Goal: Task Accomplishment & Management: Manage account settings

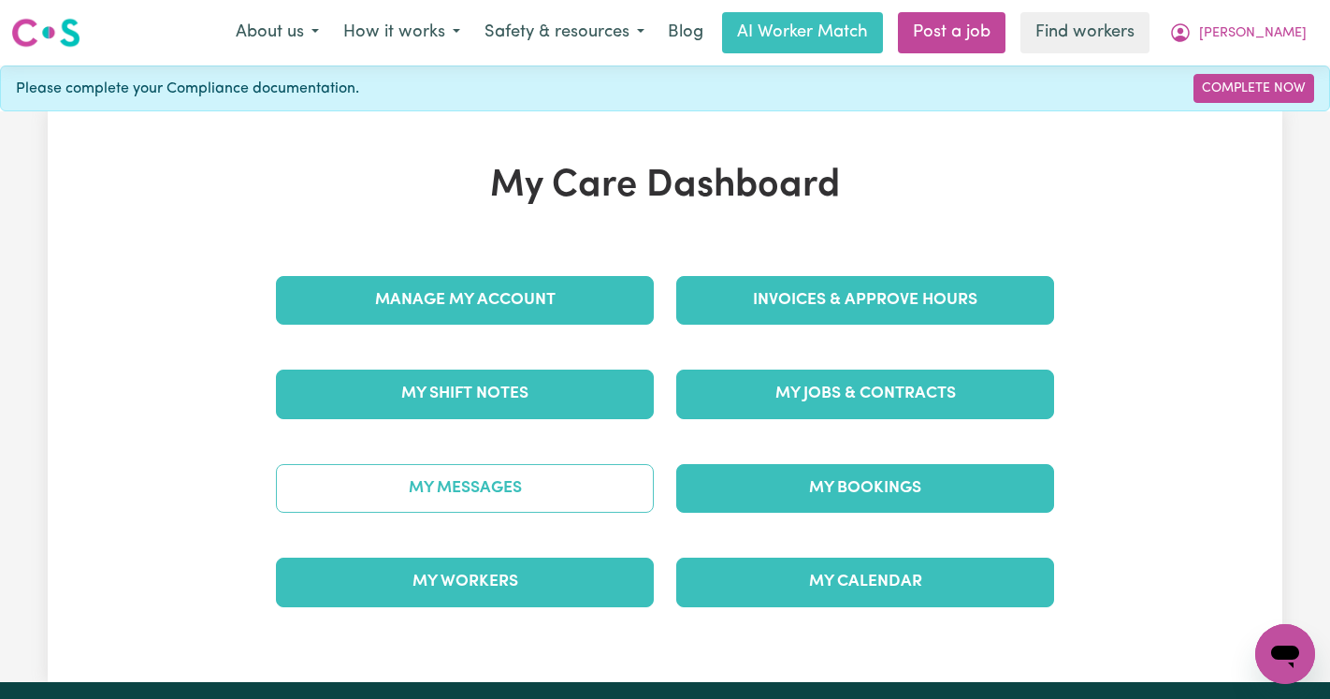
click at [514, 484] on link "My Messages" at bounding box center [465, 488] width 378 height 49
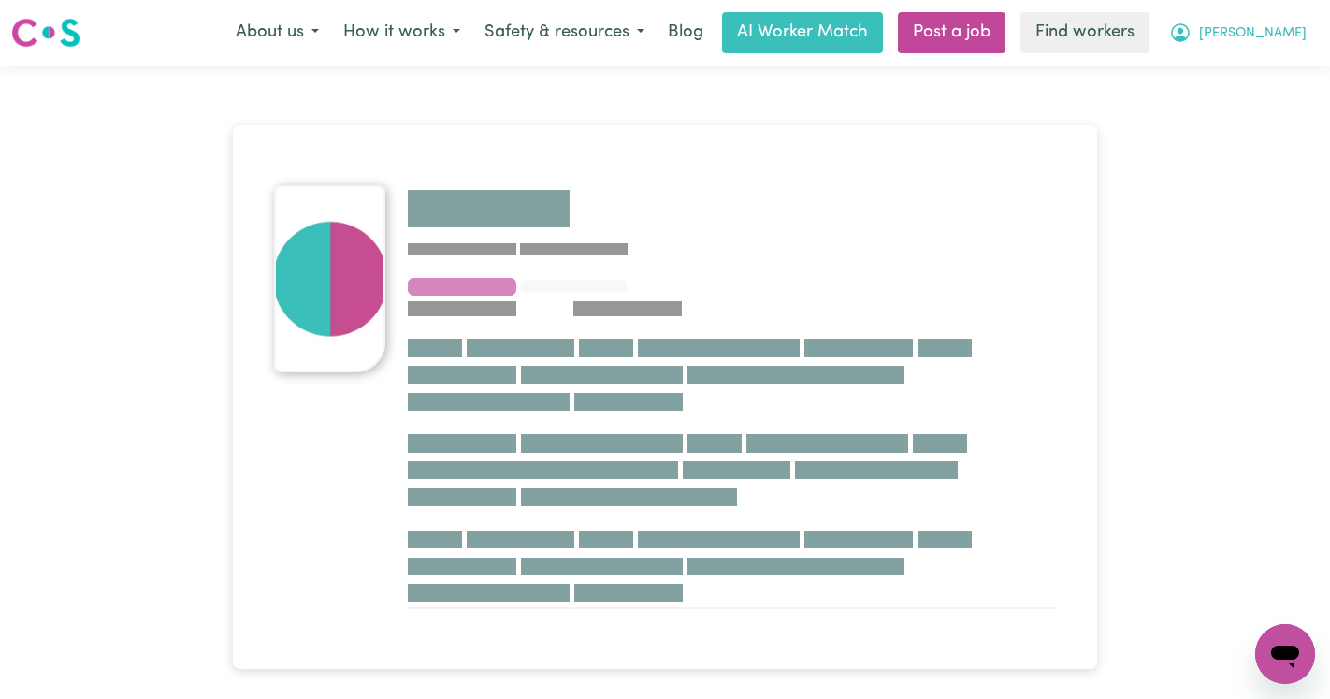
click at [1290, 29] on span "[PERSON_NAME]" at bounding box center [1253, 33] width 108 height 21
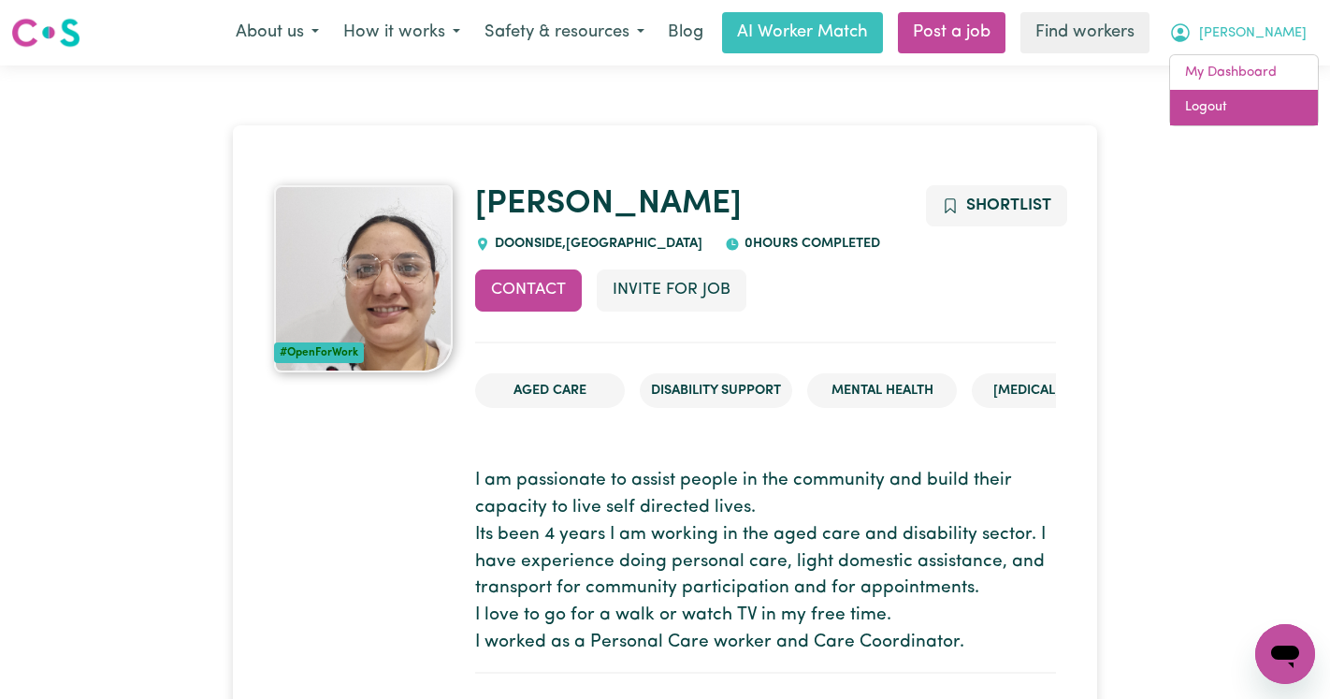
click at [1266, 104] on link "Logout" at bounding box center [1244, 108] width 148 height 36
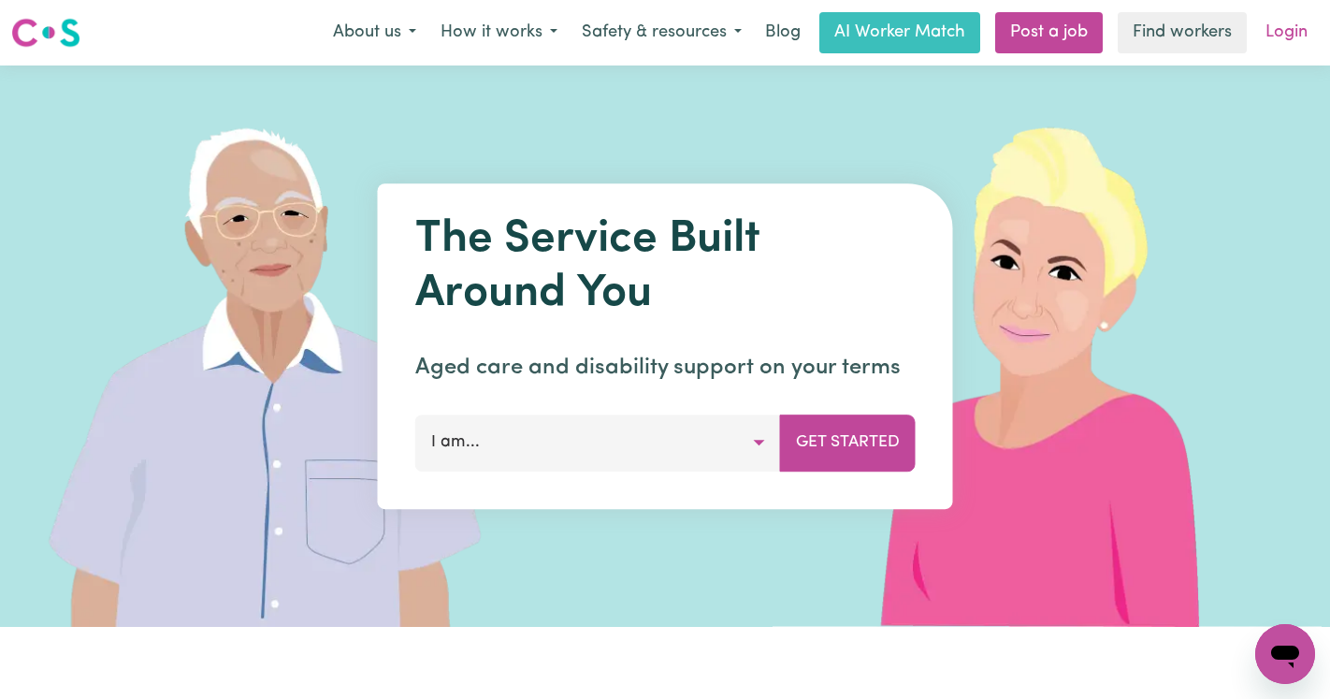
click at [1286, 40] on link "Login" at bounding box center [1286, 32] width 65 height 41
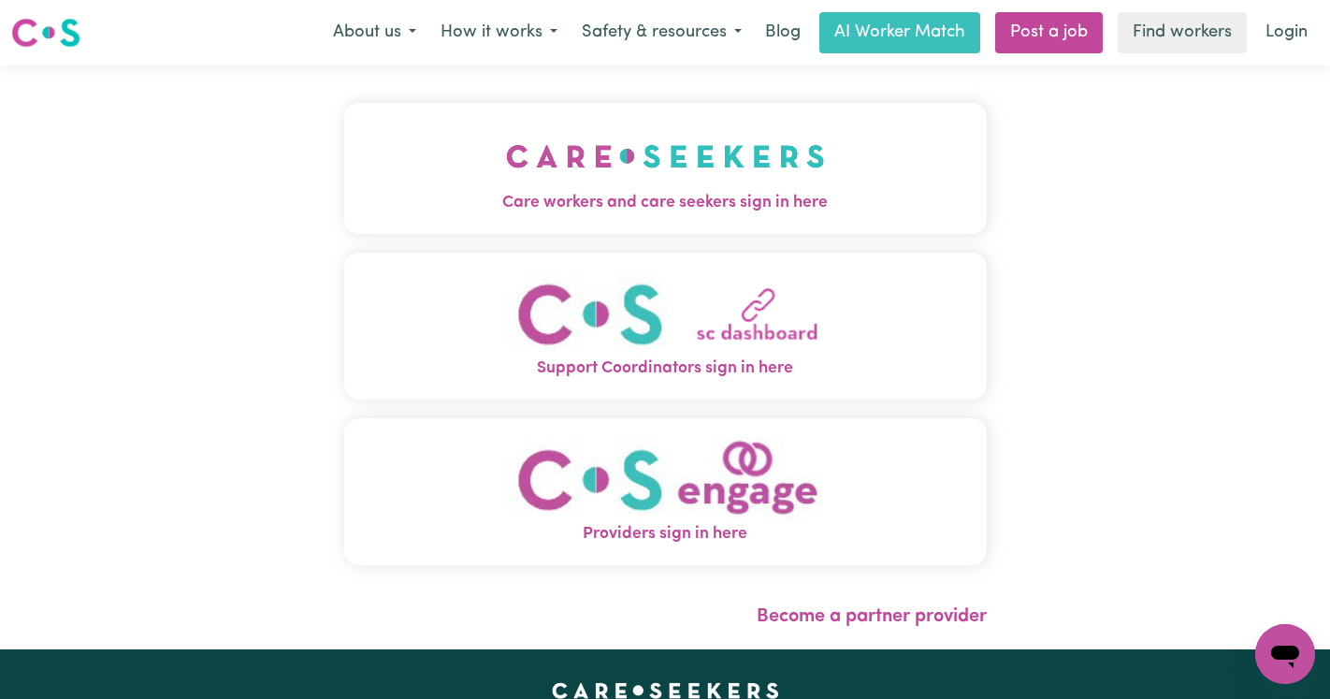
click at [506, 175] on img "Care workers and care seekers sign in here" at bounding box center [665, 156] width 319 height 69
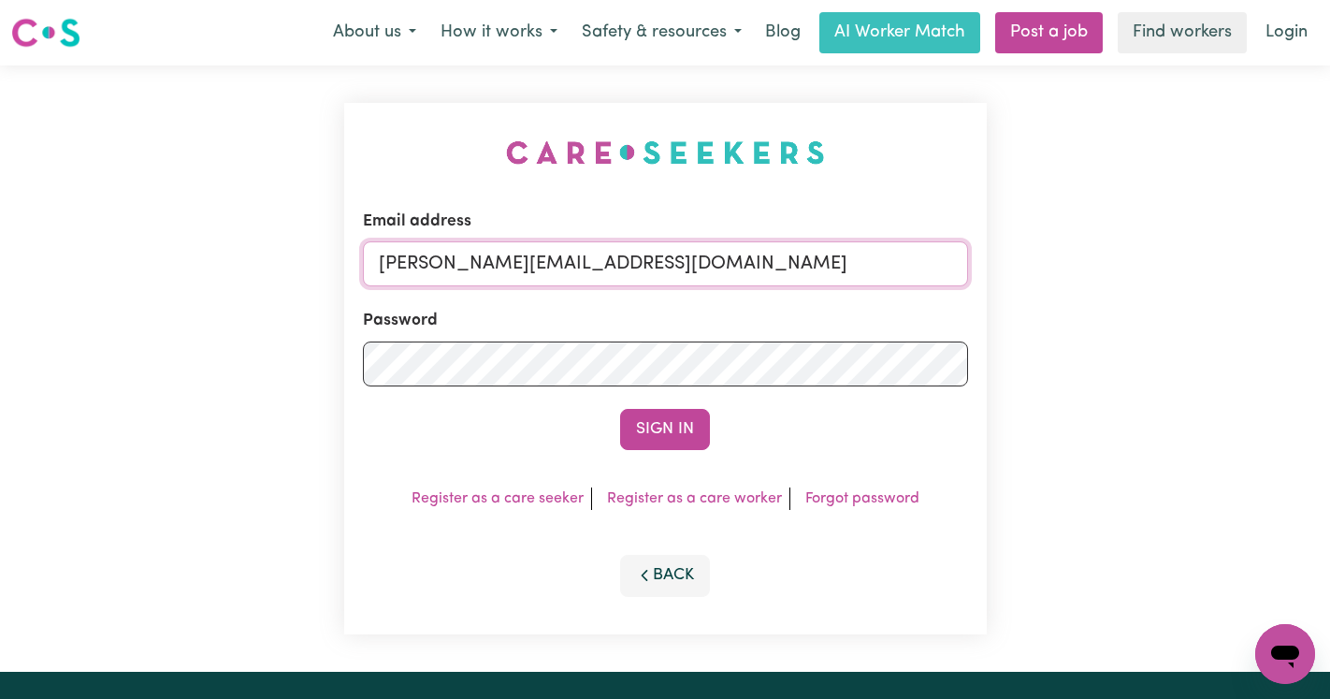
click at [774, 261] on input "annie@careseekers.com.au" at bounding box center [665, 263] width 605 height 45
drag, startPoint x: 855, startPoint y: 269, endPoint x: 471, endPoint y: 268, distance: 384.5
click at [471, 268] on input "superuser~AaronLynch@careseekers.com.au" at bounding box center [665, 263] width 605 height 45
type input "superuser~RobertMoorWC@careseekers.com.au"
click at [620, 409] on button "Sign In" at bounding box center [665, 429] width 90 height 41
